Goal: Information Seeking & Learning: Learn about a topic

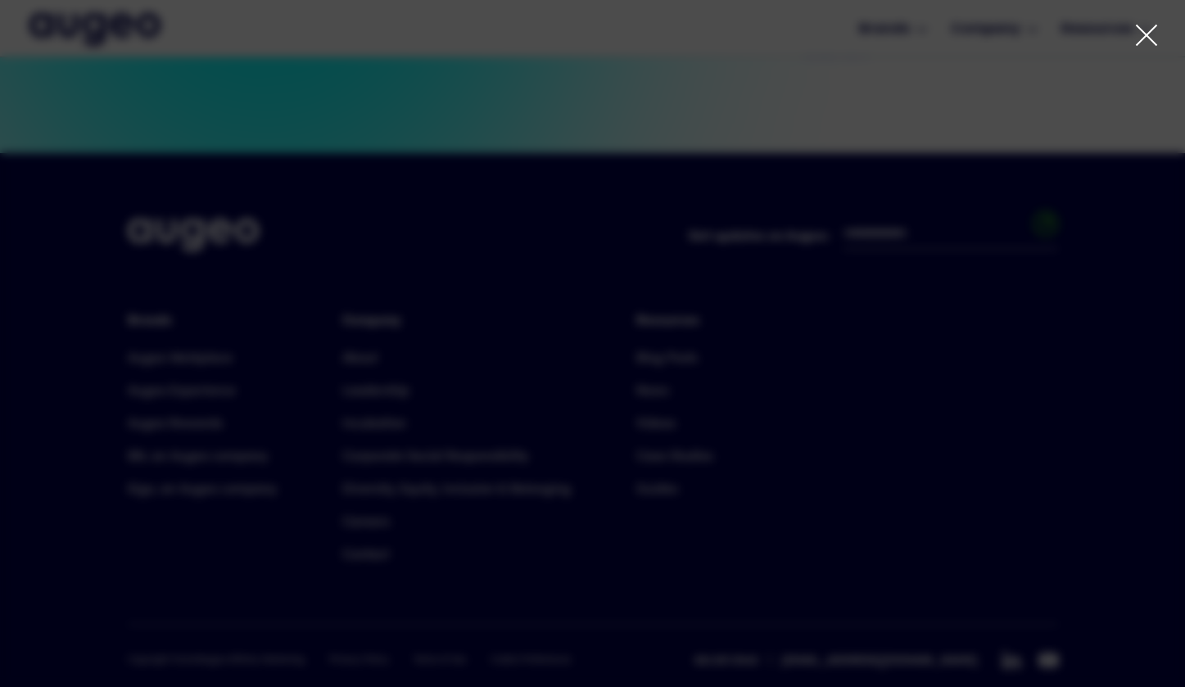
scroll to position [3707, 0]
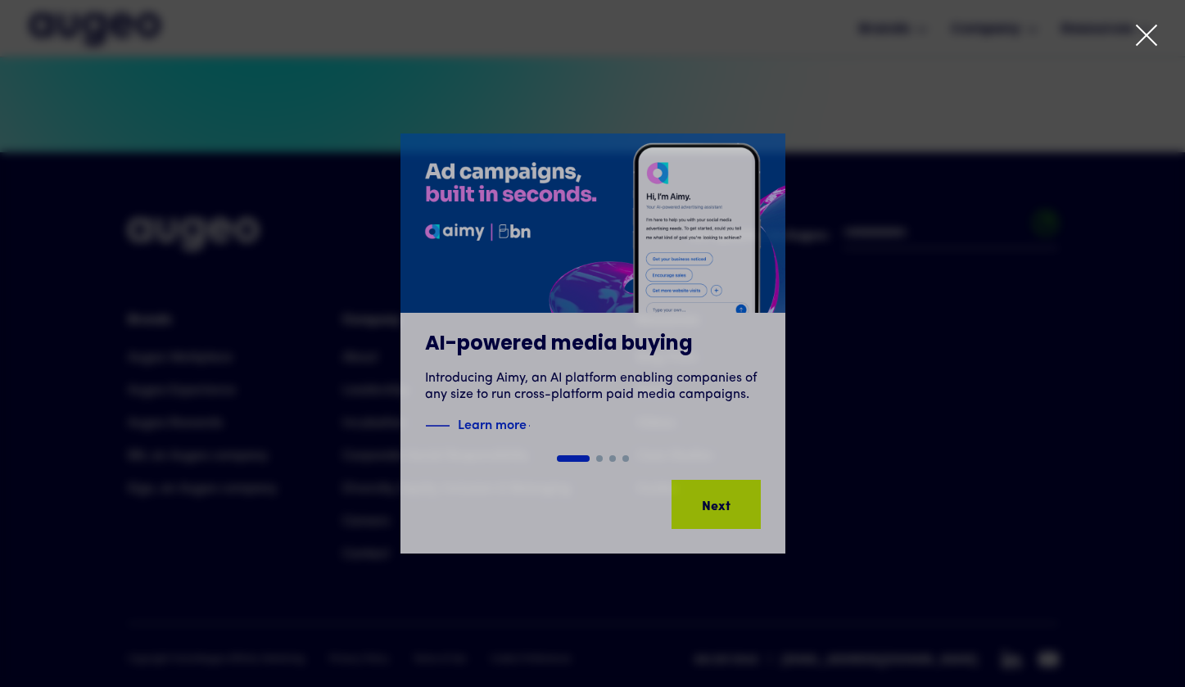
click at [1153, 21] on div at bounding box center [592, 343] width 1185 height 687
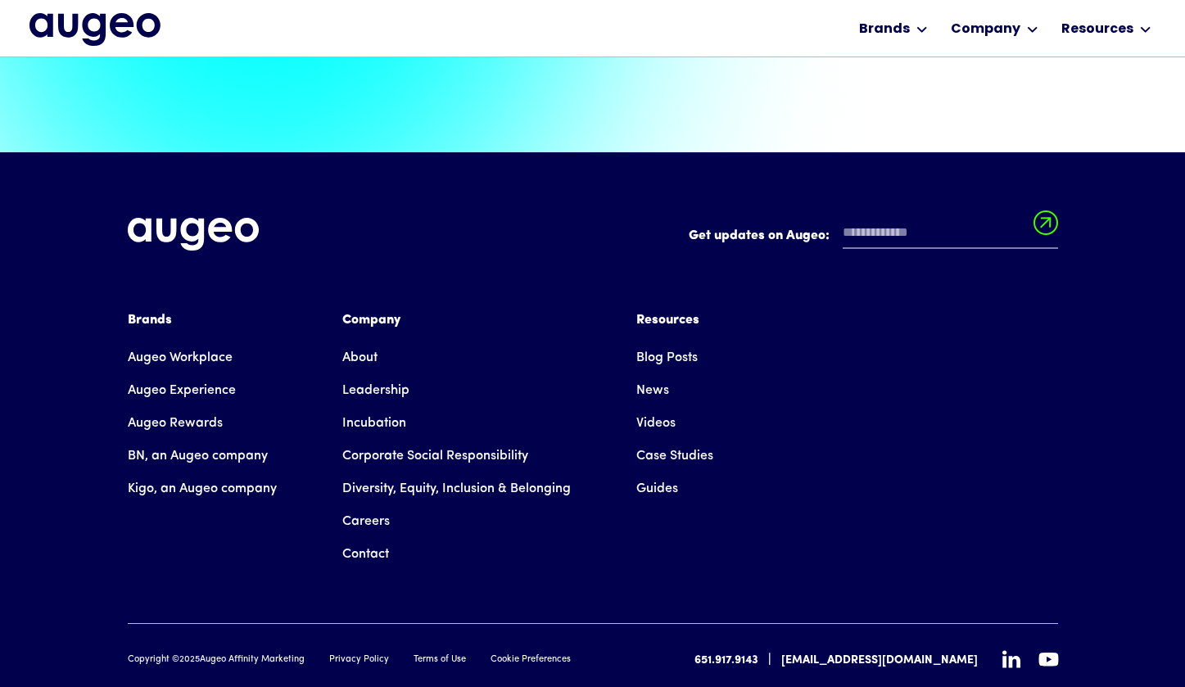
click at [369, 342] on link "About" at bounding box center [359, 358] width 35 height 33
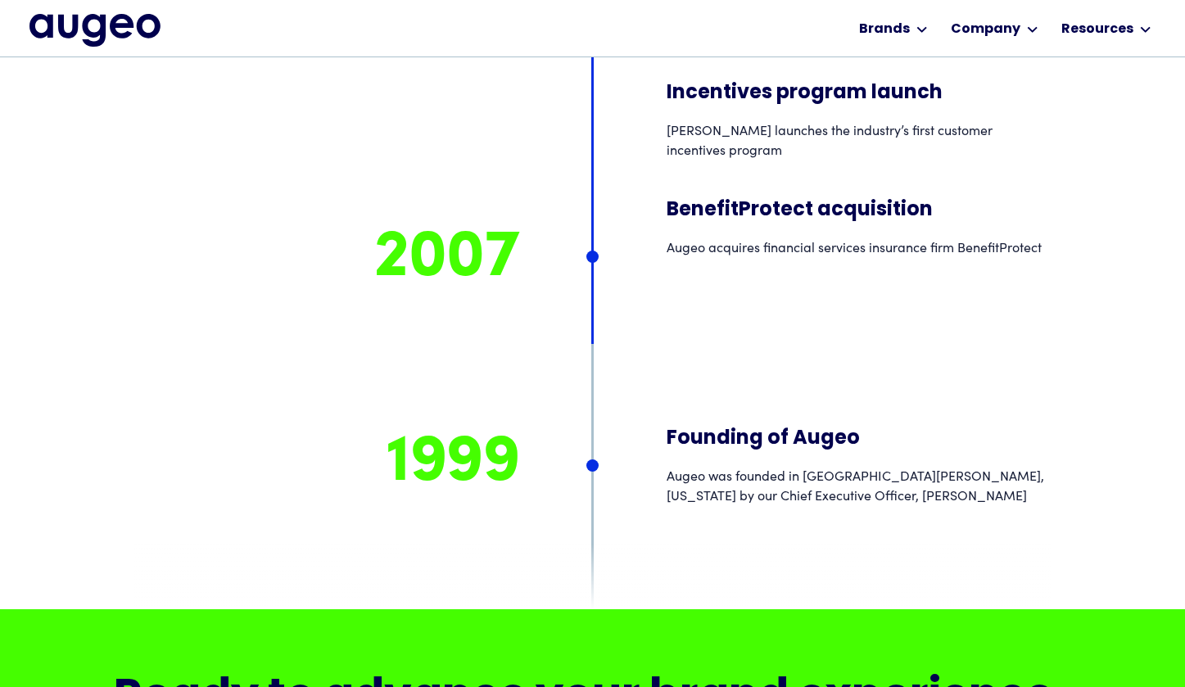
scroll to position [12510, 0]
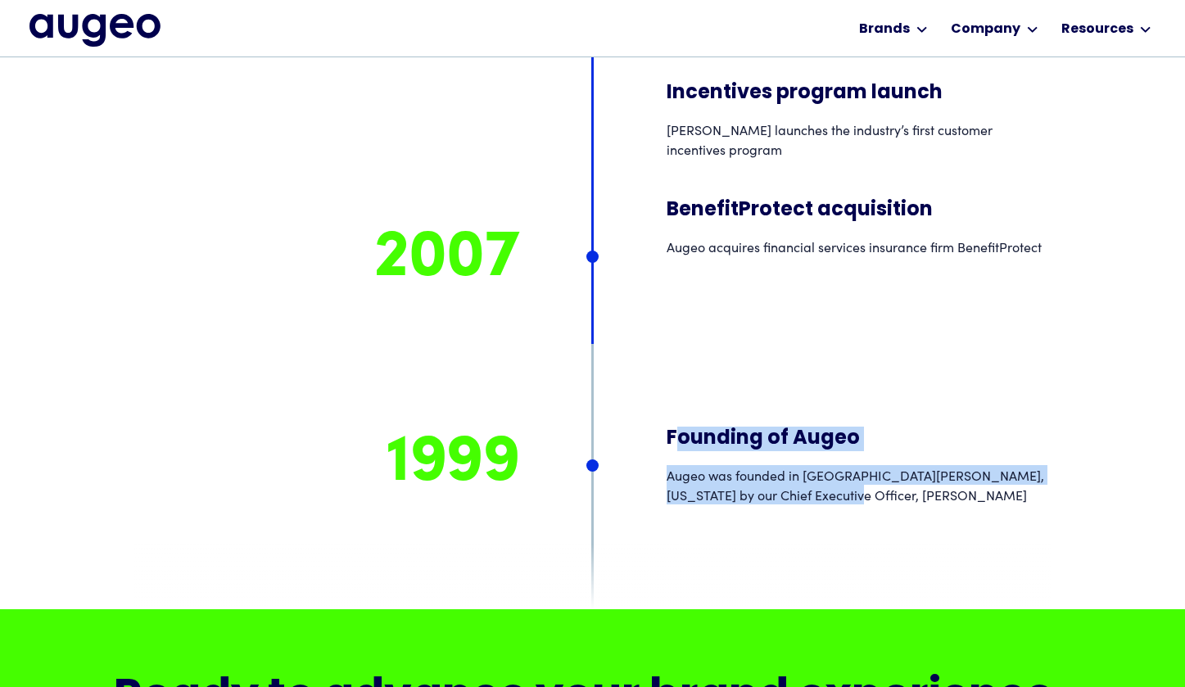
drag, startPoint x: 678, startPoint y: 283, endPoint x: 783, endPoint y: 342, distance: 120.7
click at [783, 427] on div "Founding of Augeo Augeo was founded in St. Paul, Minnesota by our Chief Executi…" at bounding box center [859, 466] width 385 height 78
click at [783, 465] on div "Augeo was founded in St. Paul, Minnesota by our Chief Executive Officer, David …" at bounding box center [859, 484] width 385 height 39
drag, startPoint x: 691, startPoint y: 280, endPoint x: 745, endPoint y: 351, distance: 89.3
click at [745, 427] on div "Founding of Augeo Augeo was founded in St. Paul, Minnesota by our Chief Executi…" at bounding box center [859, 466] width 385 height 78
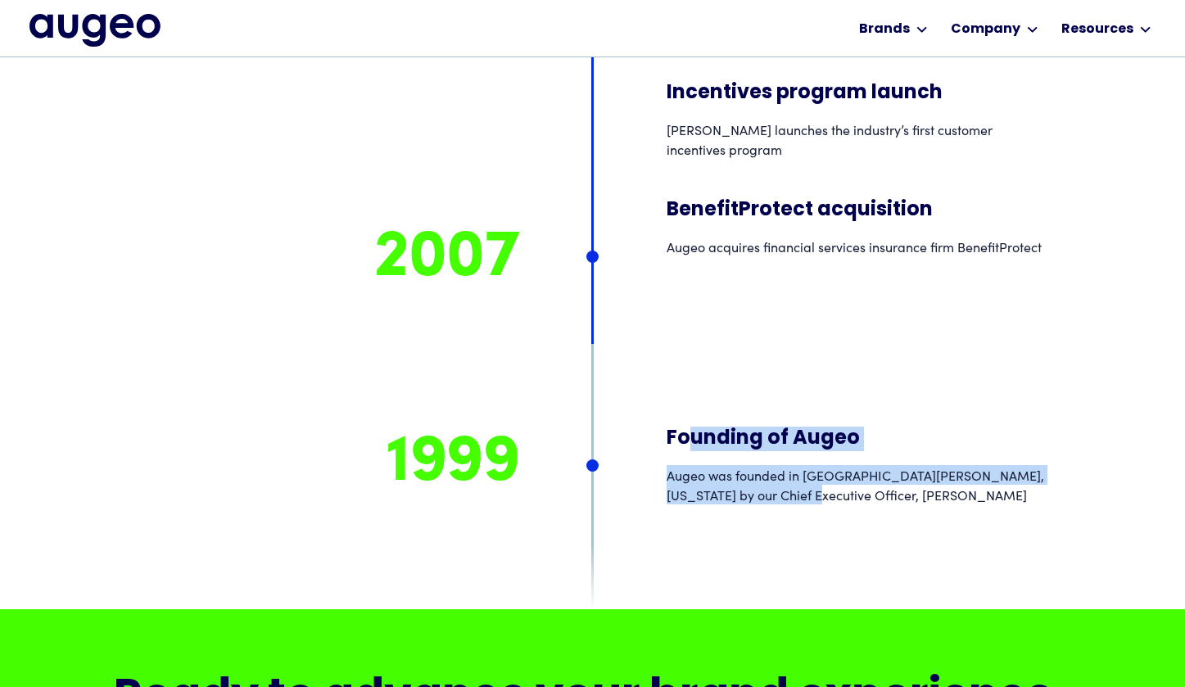
click at [745, 465] on div "Augeo was founded in St. Paul, Minnesota by our Chief Executive Officer, David …" at bounding box center [859, 484] width 385 height 39
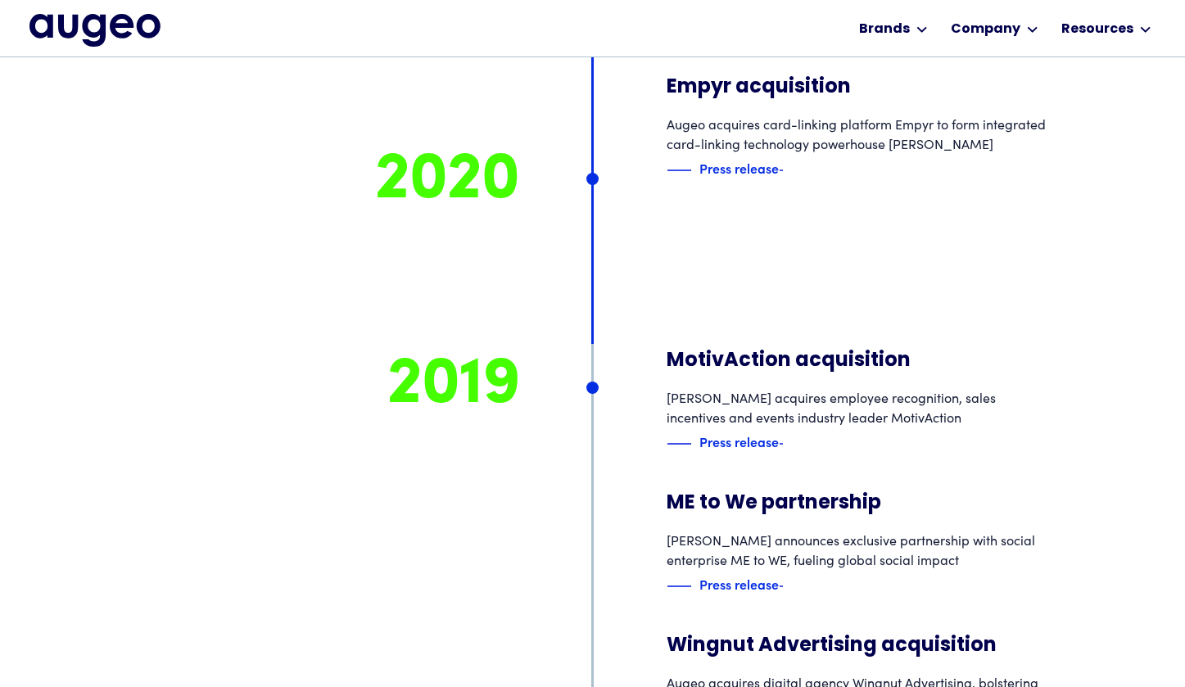
scroll to position [8761, 0]
click at [143, 34] on img "home" at bounding box center [94, 30] width 131 height 33
